Goal: Information Seeking & Learning: Compare options

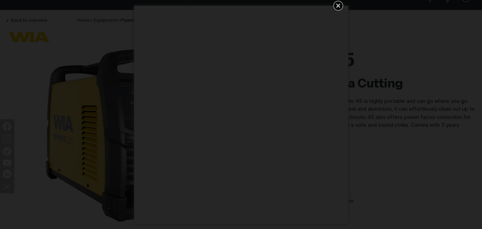
click at [337, 8] on icon "Get 5 WIA Welding Guides Free!" at bounding box center [338, 5] width 9 height 9
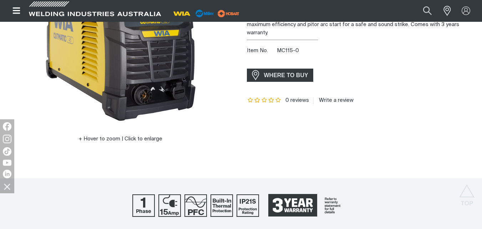
scroll to position [143, 0]
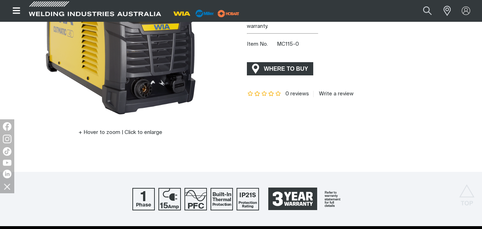
click at [290, 70] on span "WHERE TO BUY" at bounding box center [285, 68] width 53 height 11
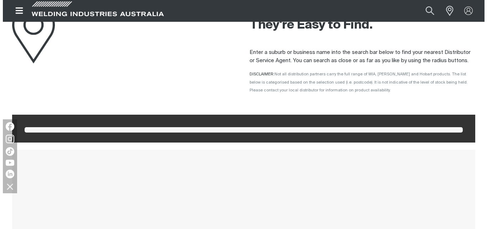
scroll to position [71, 0]
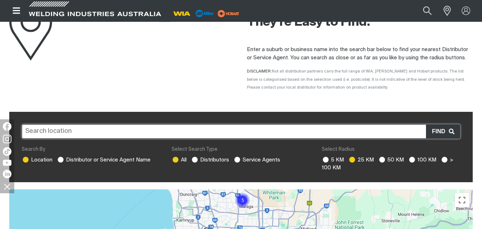
drag, startPoint x: 165, startPoint y: 55, endPoint x: 163, endPoint y: 58, distance: 4.3
click at [164, 57] on div "Where to Buy" at bounding box center [94, 31] width 171 height 84
click at [17, 9] on icon "Open top menu" at bounding box center [16, 10] width 10 height 9
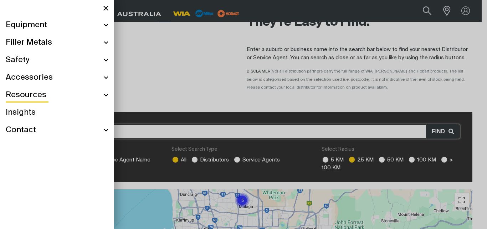
click at [107, 130] on div "Contact" at bounding box center [57, 129] width 103 height 17
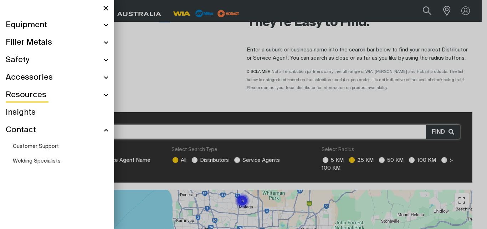
click at [35, 159] on span "Welding Specialists" at bounding box center [37, 160] width 48 height 5
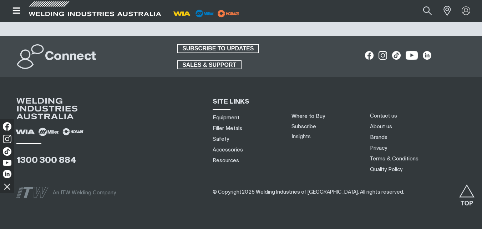
scroll to position [927, 0]
click at [221, 113] on link "Equipment" at bounding box center [226, 116] width 27 height 7
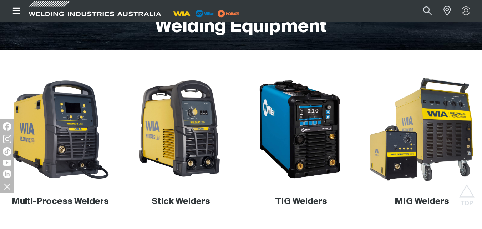
scroll to position [178, 0]
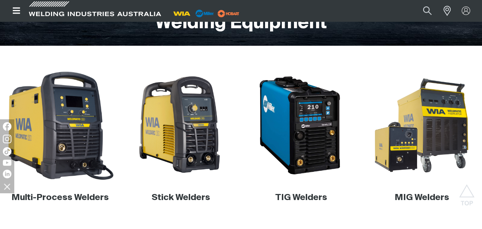
click at [57, 141] on img at bounding box center [60, 125] width 112 height 112
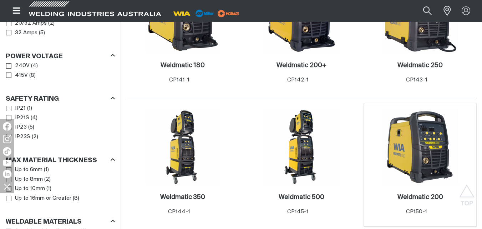
scroll to position [392, 0]
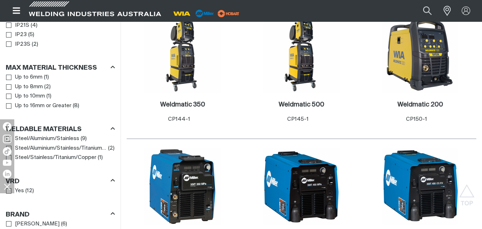
scroll to position [464, 0]
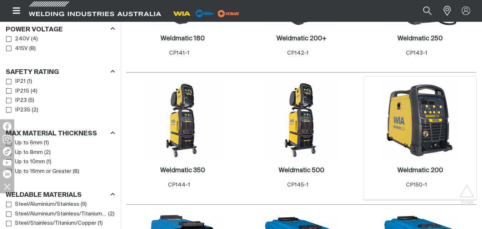
click at [436, 131] on img at bounding box center [420, 120] width 76 height 76
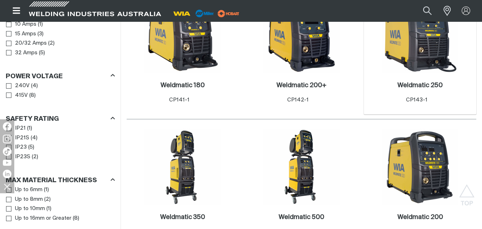
scroll to position [392, 0]
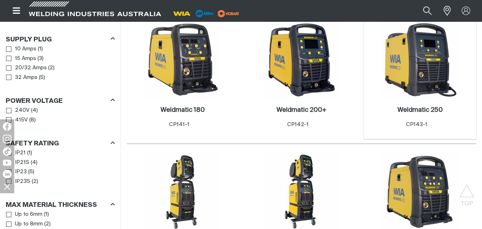
click at [422, 67] on img at bounding box center [420, 59] width 76 height 76
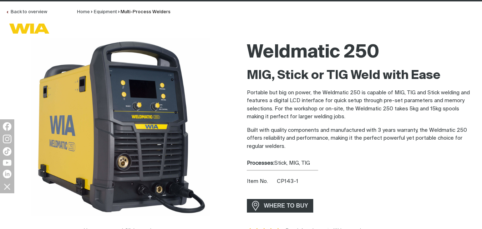
scroll to position [107, 0]
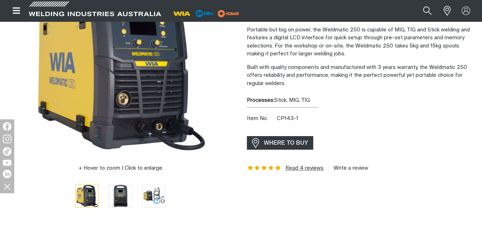
click at [300, 167] on link "Read 4 reviews" at bounding box center [304, 168] width 38 height 6
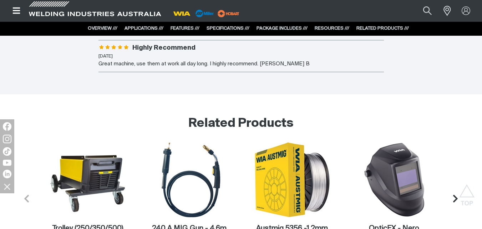
scroll to position [3016, 0]
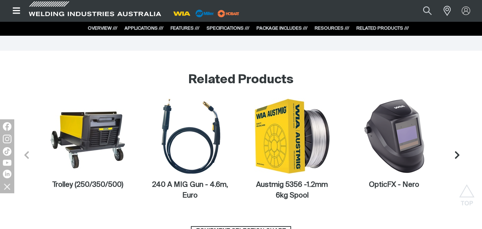
click at [457, 151] on icon "Next slide" at bounding box center [457, 154] width 5 height 7
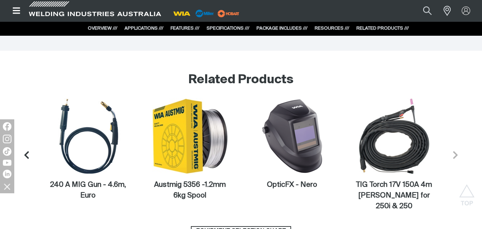
click at [454, 151] on icon "Next slide" at bounding box center [455, 154] width 5 height 7
click at [456, 150] on icon "Next slide" at bounding box center [455, 154] width 9 height 9
click at [22, 150] on icon "Previous slide" at bounding box center [24, 154] width 9 height 9
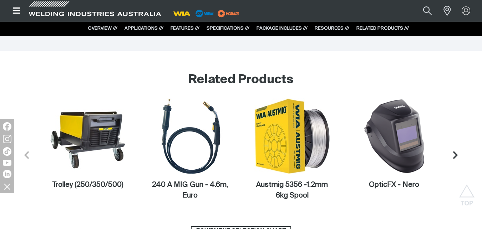
click at [24, 150] on icon "Previous slide" at bounding box center [26, 154] width 9 height 9
click at [83, 101] on img at bounding box center [88, 136] width 76 height 76
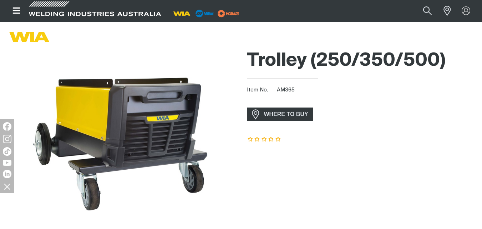
scroll to position [36, 0]
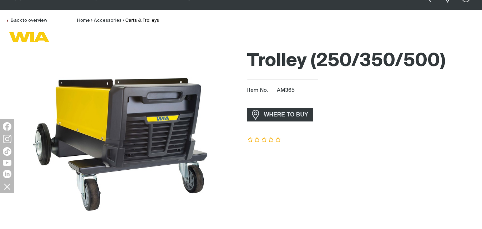
click at [424, 124] on div "Trolley (250/350/500) Item No. AM365 incl. gst WHERE TO BUY" at bounding box center [362, 155] width 230 height 218
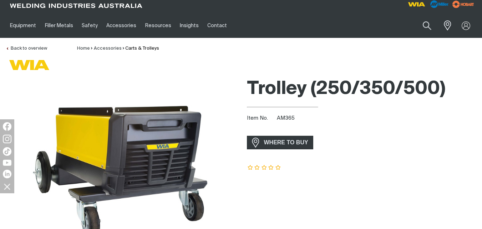
scroll to position [0, 0]
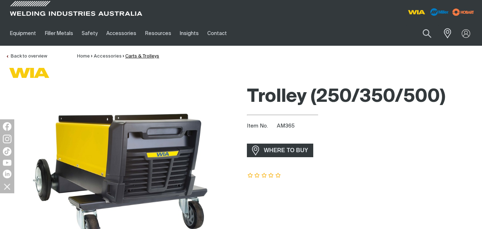
click at [131, 54] on link "Carts & Trolleys" at bounding box center [142, 56] width 34 height 5
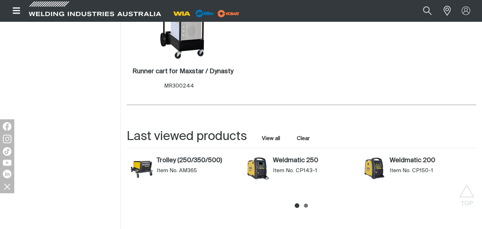
scroll to position [428, 0]
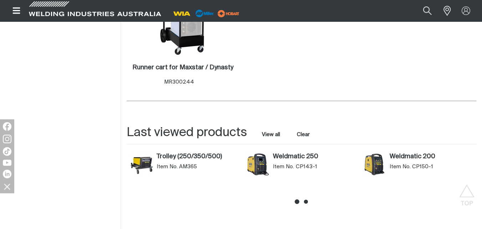
click at [304, 201] on icon at bounding box center [306, 201] width 4 height 4
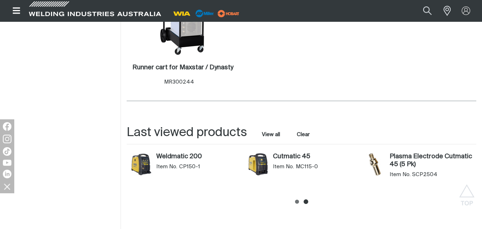
click at [260, 166] on img "Cutmatic 45 (MC115-0)" at bounding box center [257, 164] width 23 height 23
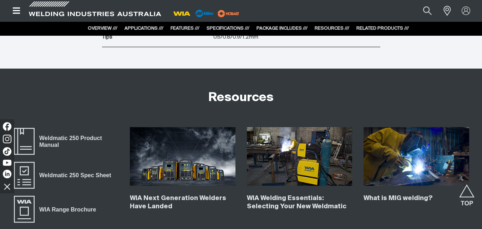
scroll to position [2639, 0]
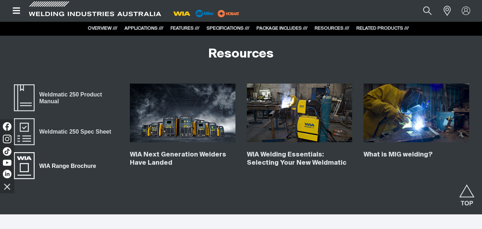
click at [56, 164] on span "WIA Range Brochure" at bounding box center [68, 165] width 66 height 9
